Goal: Navigation & Orientation: Find specific page/section

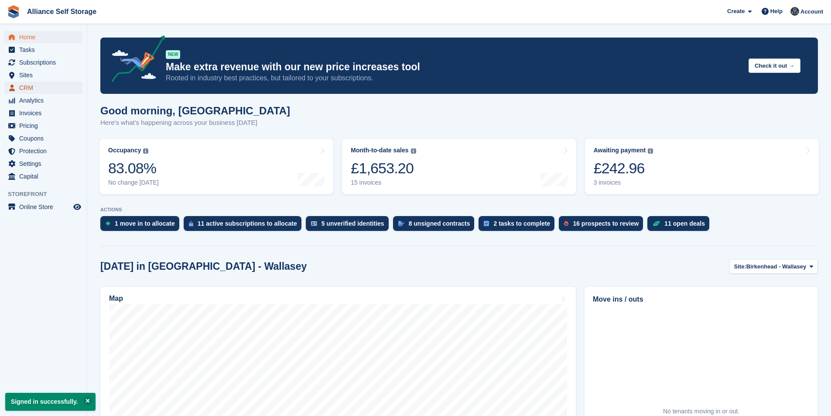
click at [26, 85] on span "CRM" at bounding box center [45, 88] width 52 height 12
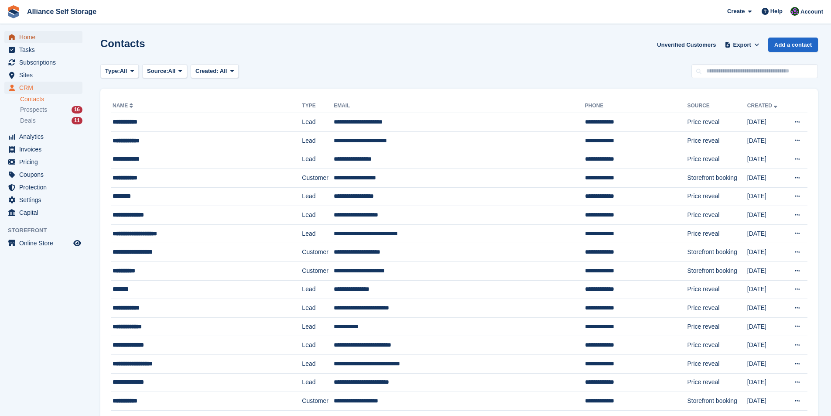
click at [25, 42] on span "Home" at bounding box center [45, 37] width 52 height 12
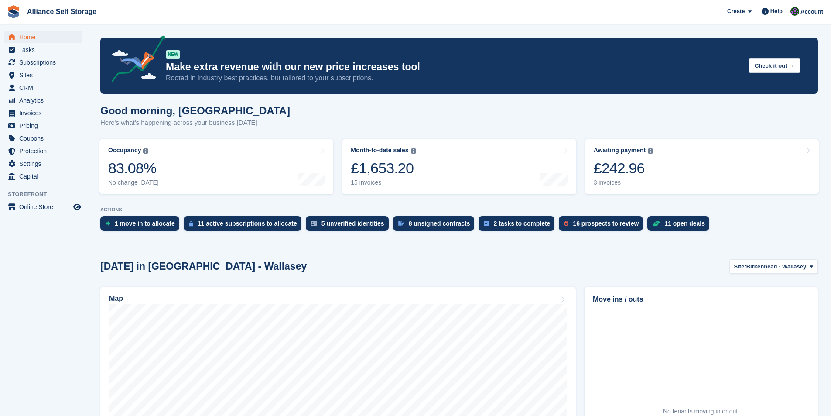
scroll to position [131, 0]
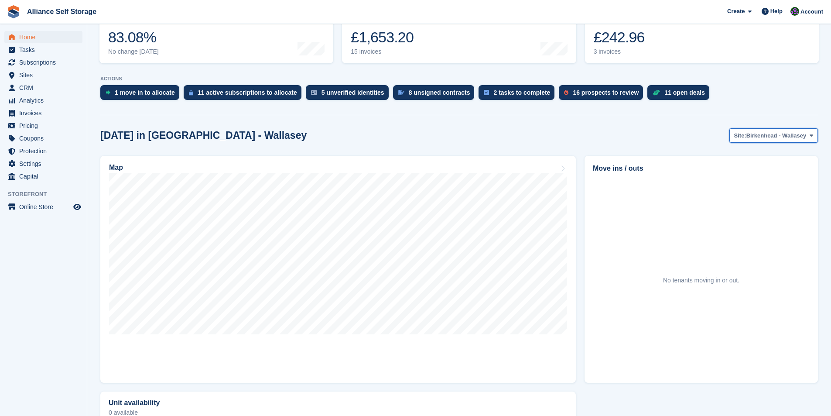
click at [798, 138] on span "Birkenhead - Wallasey" at bounding box center [776, 135] width 60 height 9
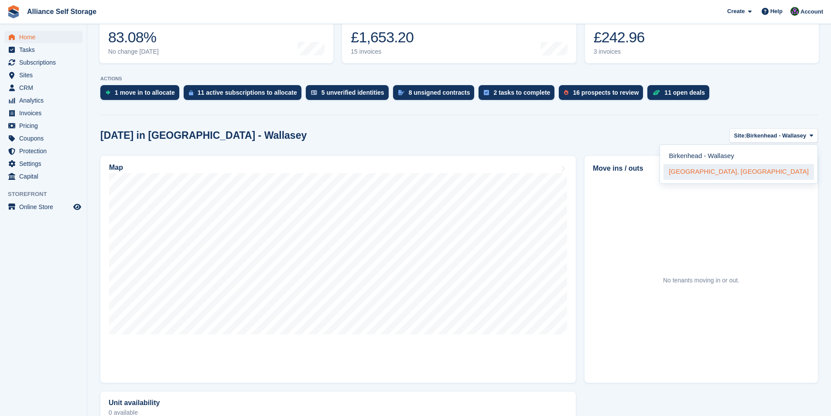
click at [771, 171] on link "[GEOGRAPHIC_DATA], [GEOGRAPHIC_DATA]" at bounding box center [738, 172] width 150 height 16
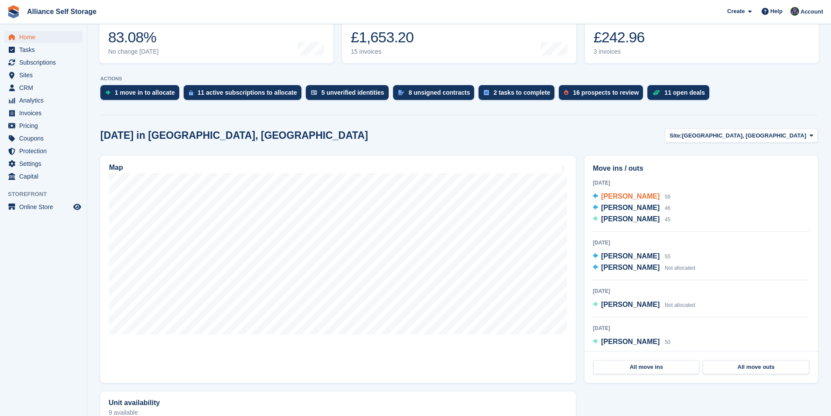
click at [638, 198] on span "Ahmed Yasin" at bounding box center [630, 195] width 58 height 7
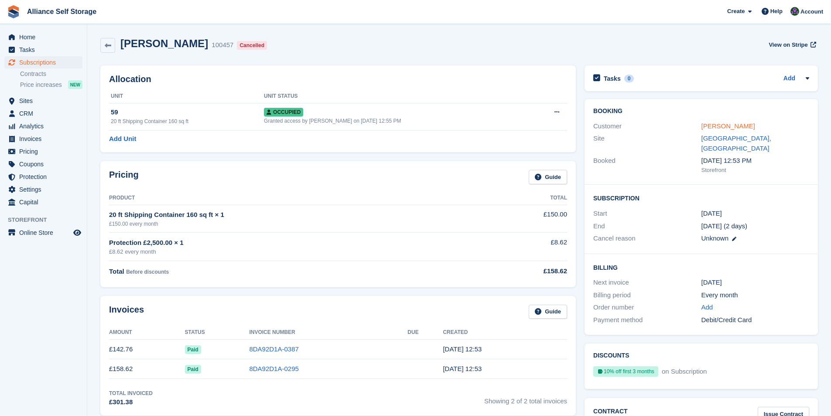
click at [722, 127] on link "Ahmed Yasin" at bounding box center [728, 125] width 54 height 7
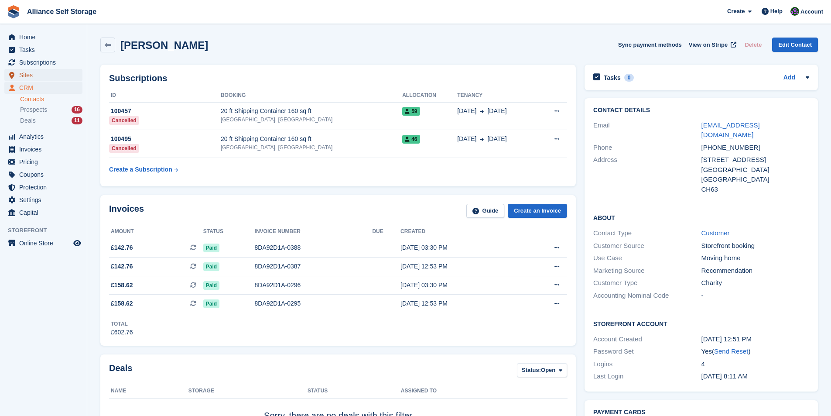
click at [34, 76] on span "Sites" at bounding box center [45, 75] width 52 height 12
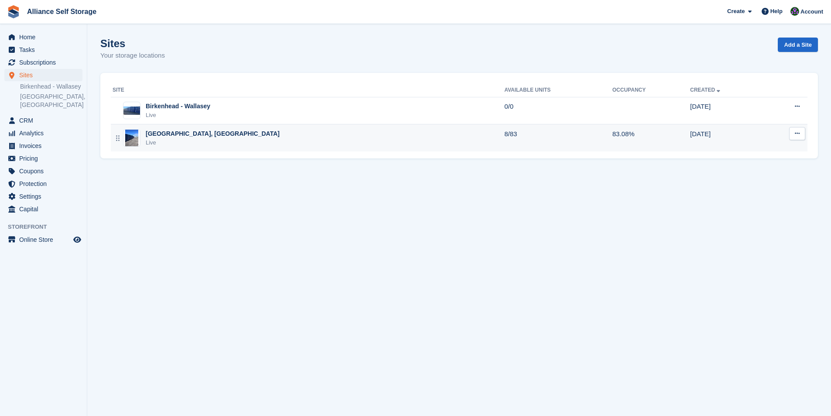
click at [161, 128] on td "Tarren Way South, Moreton, Wirral Live" at bounding box center [307, 137] width 393 height 27
